Goal: Information Seeking & Learning: Find specific fact

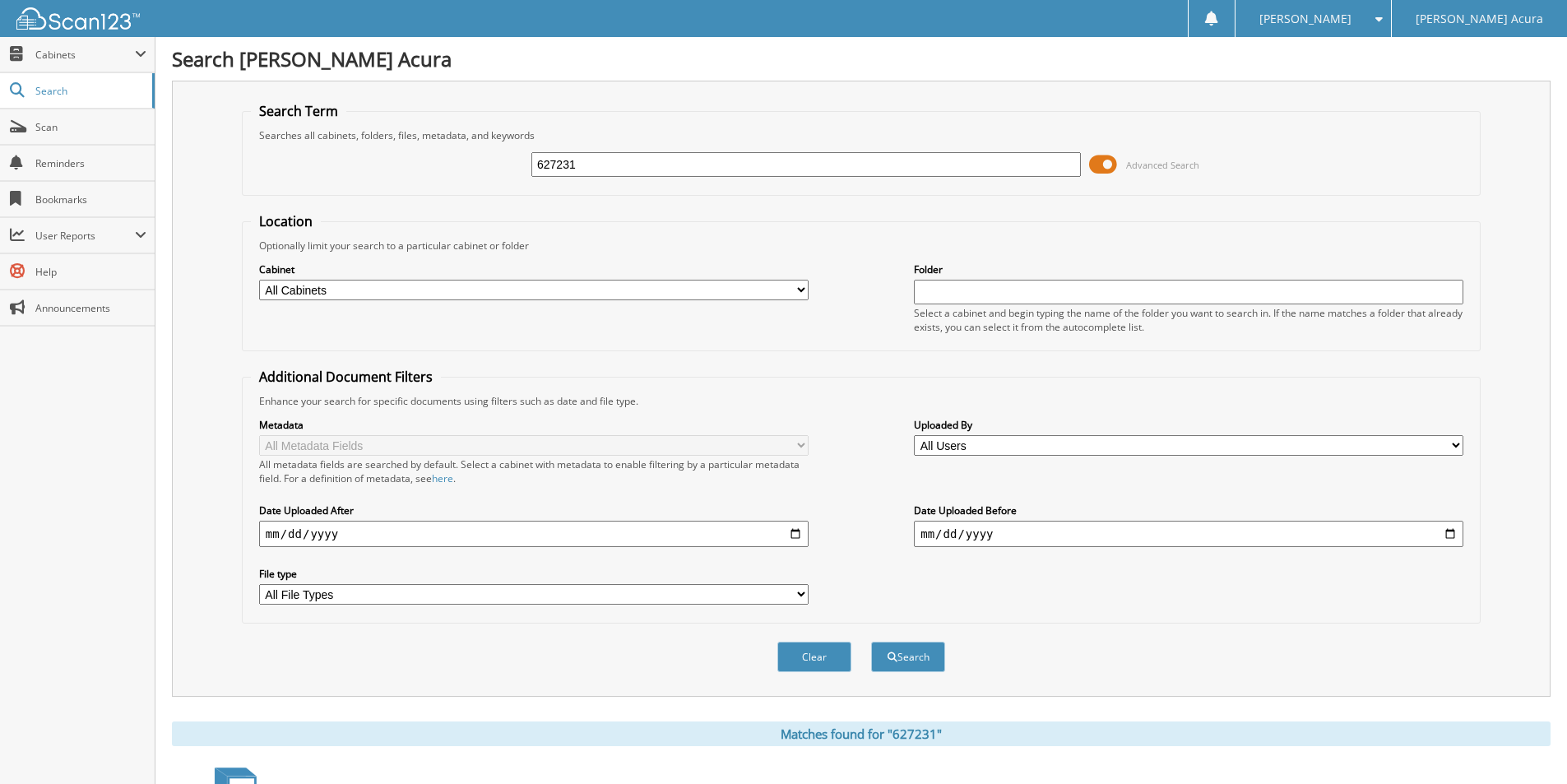
drag, startPoint x: 598, startPoint y: 166, endPoint x: 434, endPoint y: 180, distance: 164.6
click at [484, 170] on div "627231 Advanced Search" at bounding box center [862, 164] width 1221 height 44
type input "646366"
click at [871, 642] on button "Search" at bounding box center [907, 657] width 74 height 31
click at [909, 663] on button "Search" at bounding box center [907, 657] width 74 height 31
